Goal: Find contact information: Find contact information

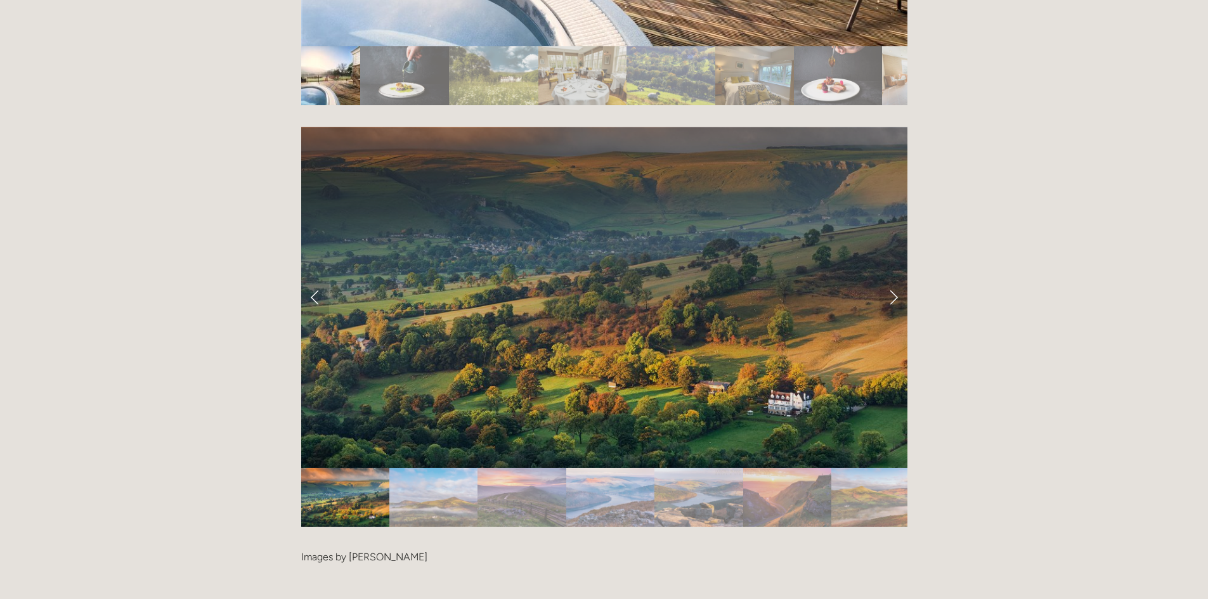
scroll to position [2536, 0]
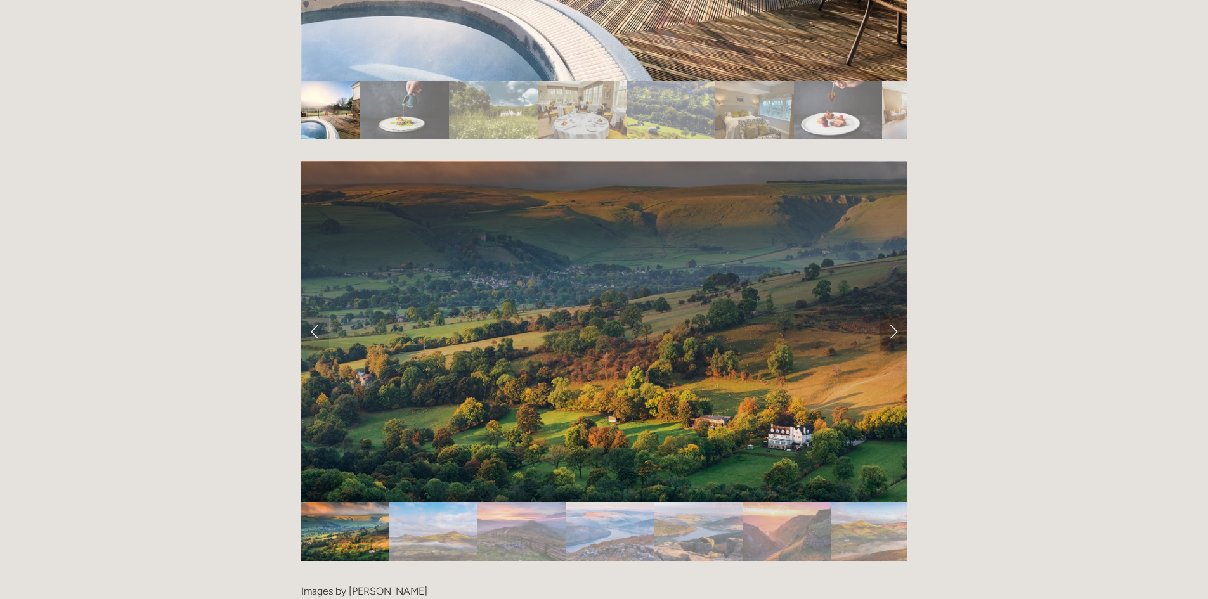
click at [895, 313] on link "Next Slide" at bounding box center [893, 332] width 28 height 38
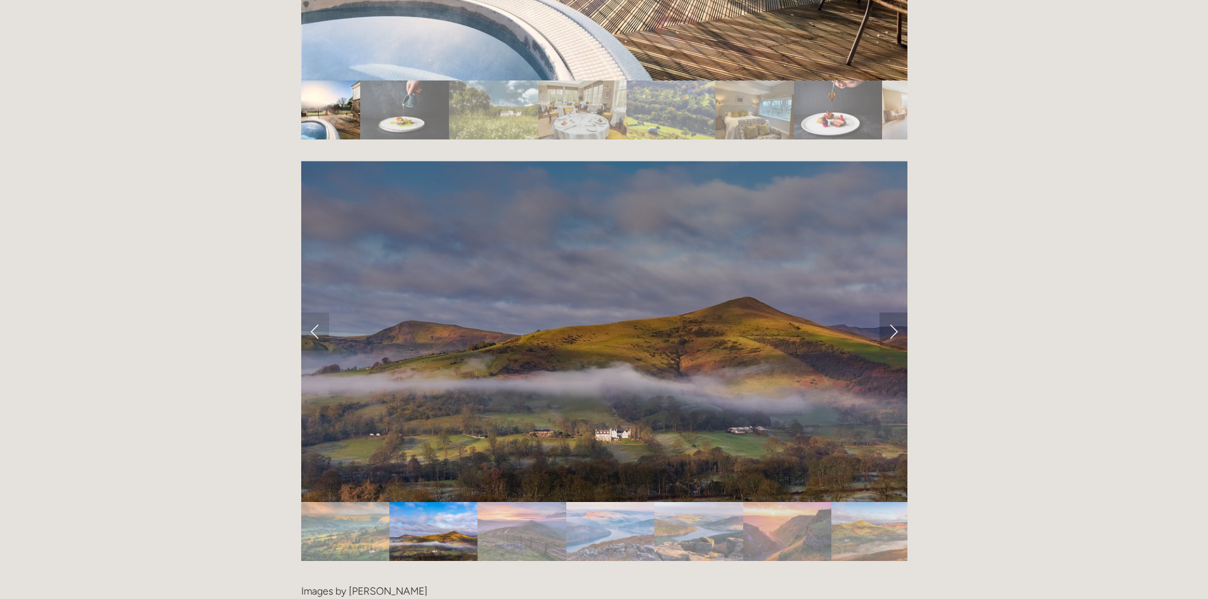
click at [895, 313] on link "Next Slide" at bounding box center [893, 332] width 28 height 38
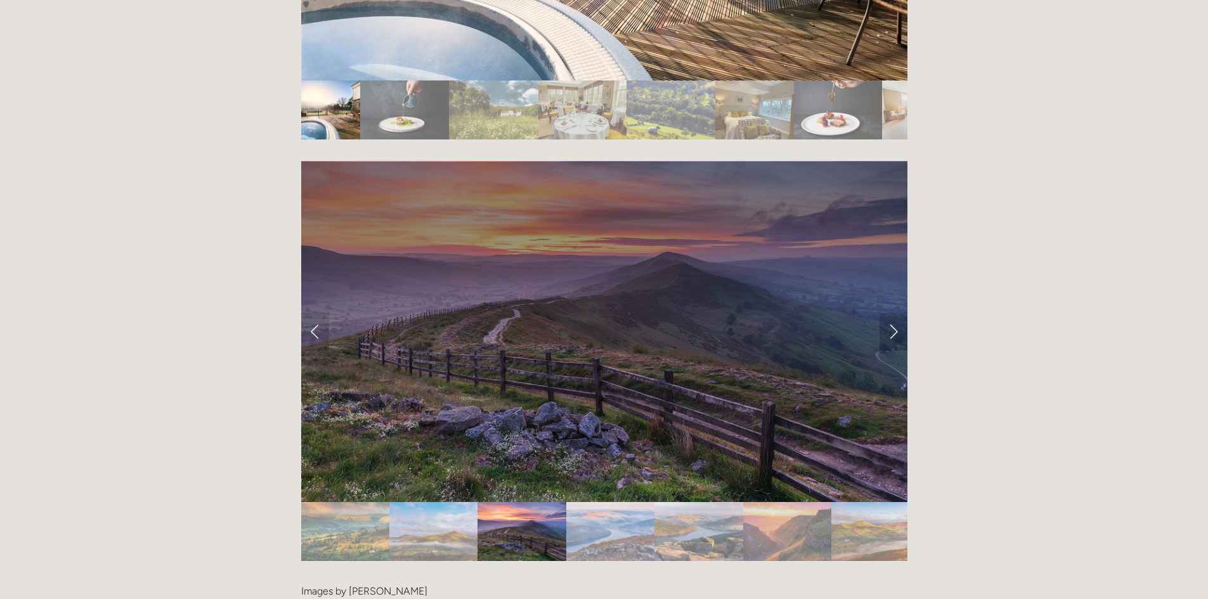
click at [895, 313] on link "Next Slide" at bounding box center [893, 332] width 28 height 38
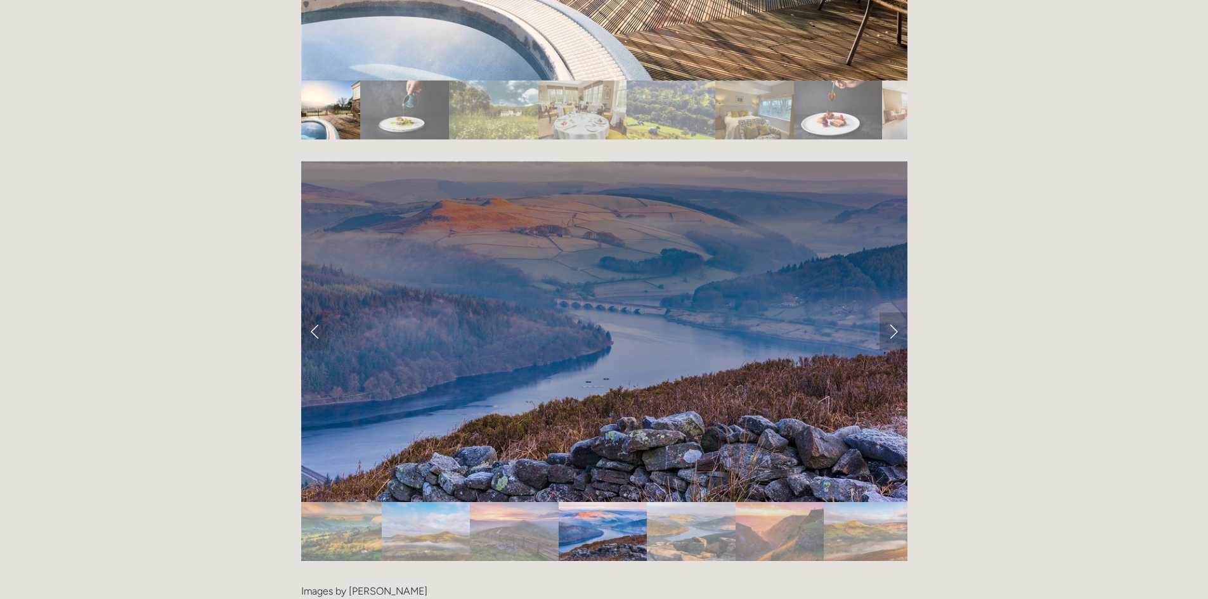
click at [895, 313] on link "Next Slide" at bounding box center [893, 332] width 28 height 38
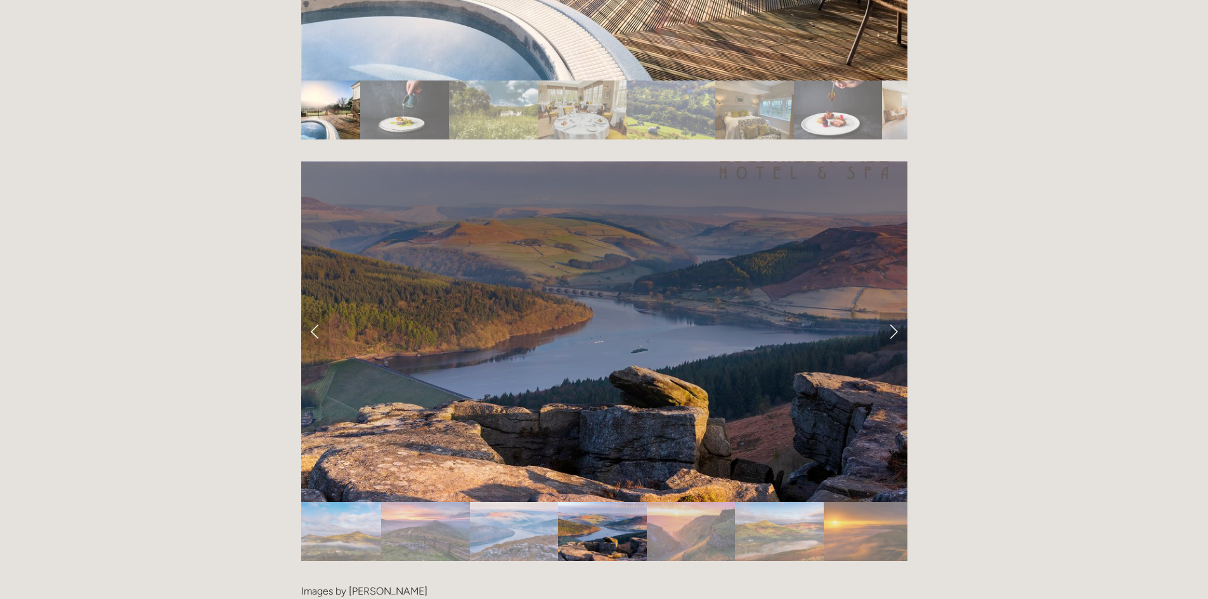
click at [895, 313] on link "Next Slide" at bounding box center [893, 332] width 28 height 38
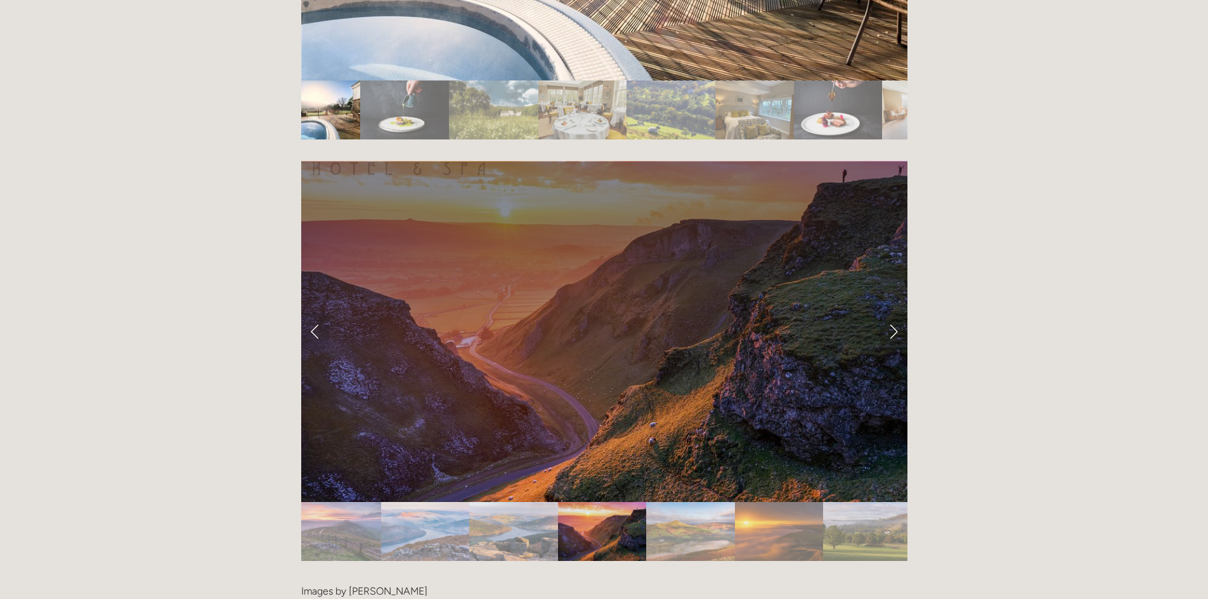
click at [895, 313] on link "Next Slide" at bounding box center [893, 332] width 28 height 38
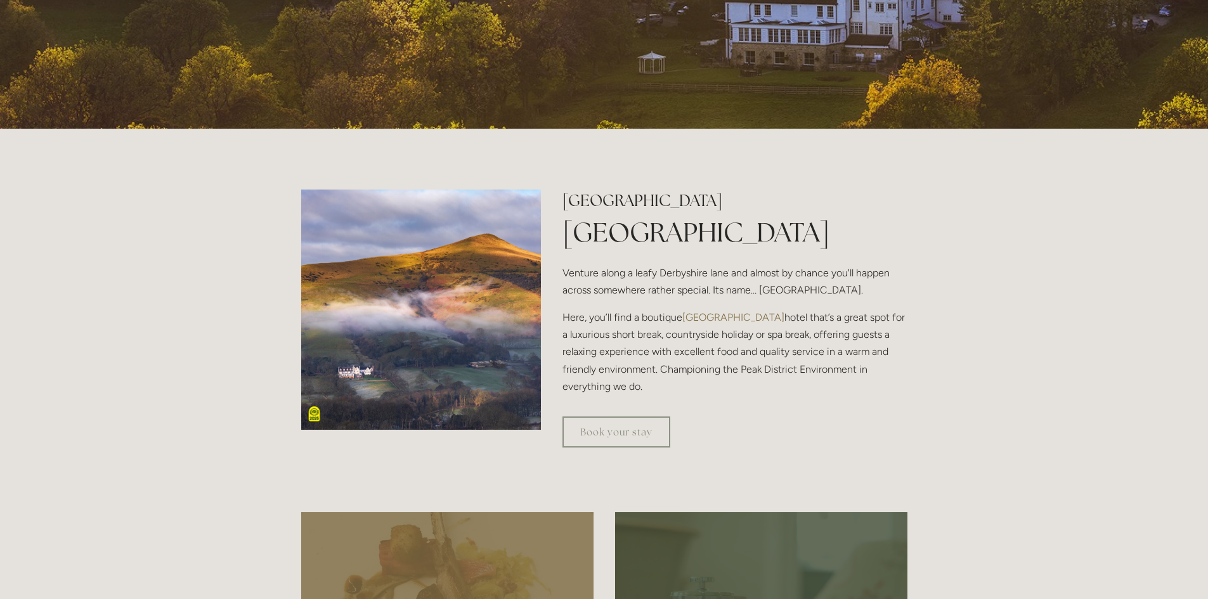
scroll to position [0, 0]
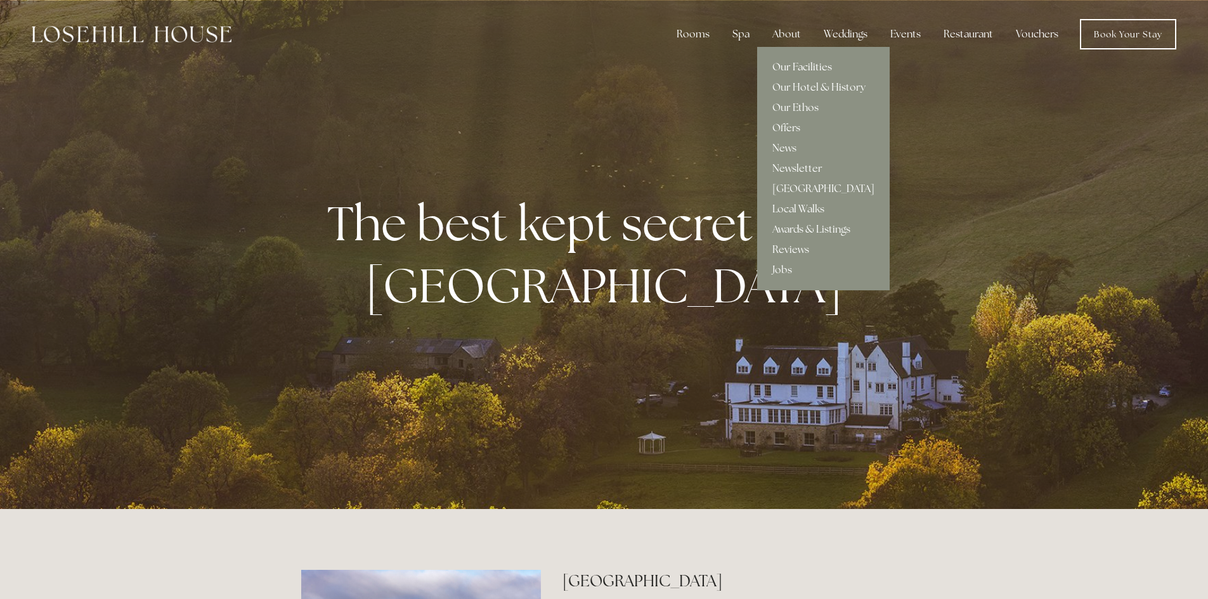
click at [799, 68] on link "Our Facilities" at bounding box center [823, 67] width 133 height 20
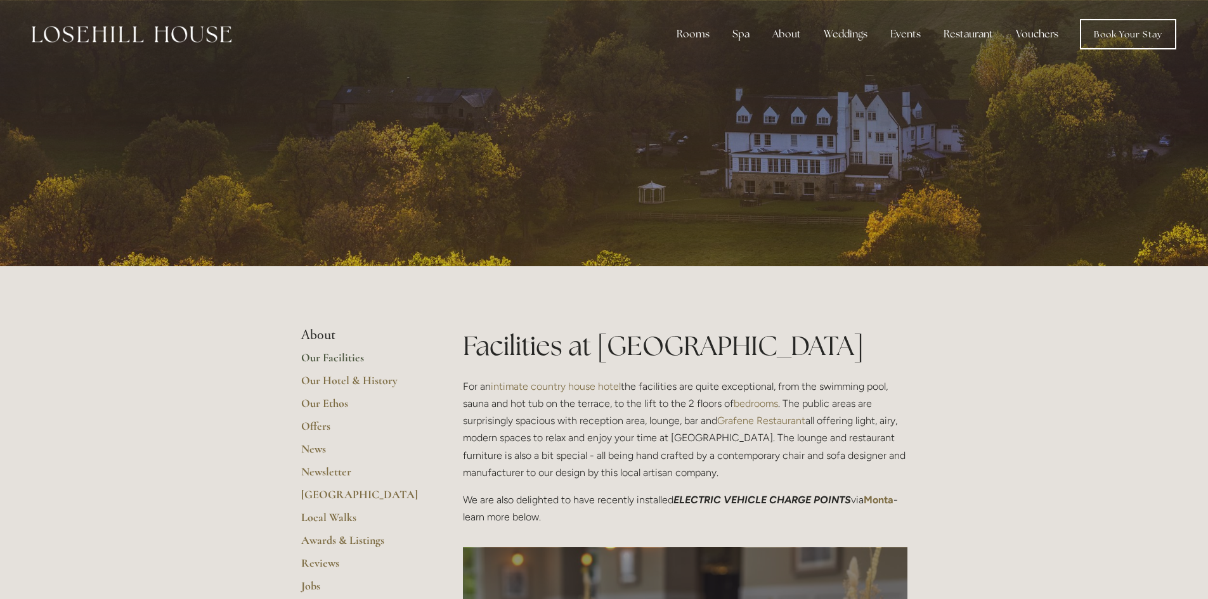
click at [323, 336] on li "About" at bounding box center [361, 335] width 121 height 16
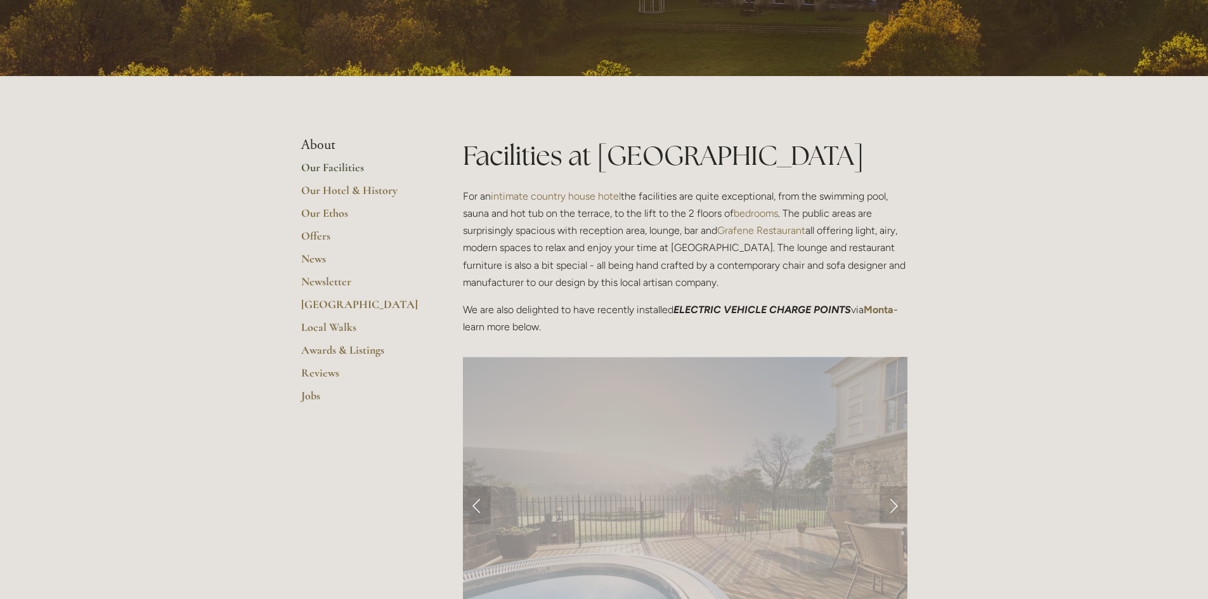
scroll to position [63, 0]
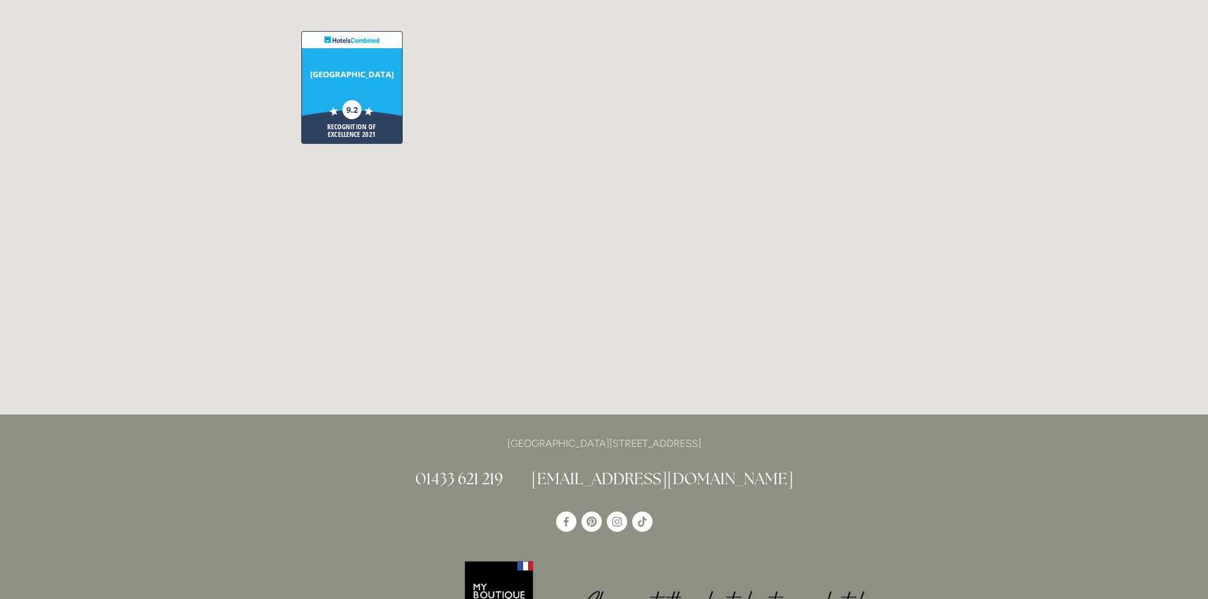
scroll to position [3297, 0]
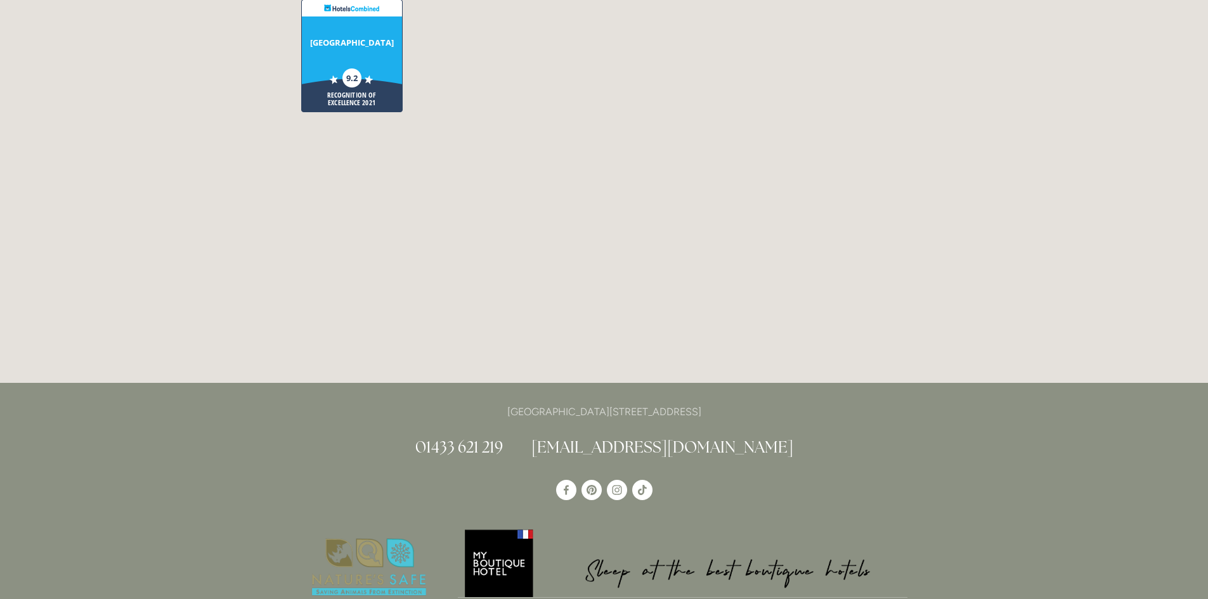
click at [661, 403] on div "[GEOGRAPHIC_DATA][STREET_ADDRESS] 01433 621 219 [EMAIL_ADDRESS][DOMAIN_NAME]" at bounding box center [604, 430] width 606 height 55
drag, startPoint x: 744, startPoint y: 339, endPoint x: 460, endPoint y: 333, distance: 284.1
copy p "[GEOGRAPHIC_DATA][STREET_ADDRESS]"
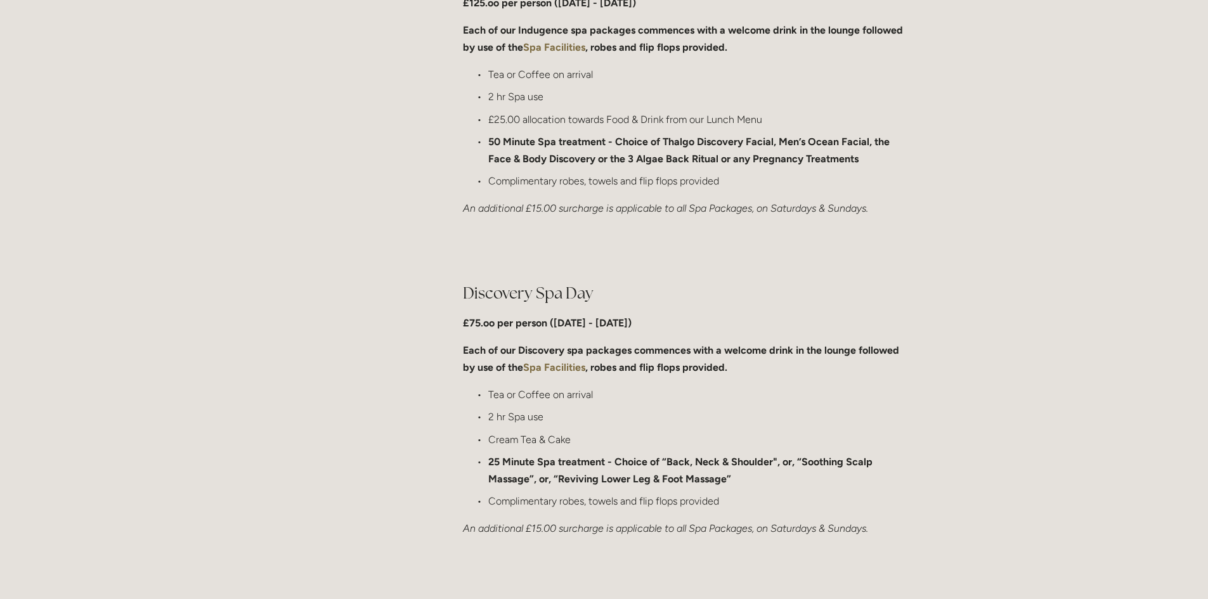
scroll to position [761, 0]
